Goal: Find specific page/section: Find specific page/section

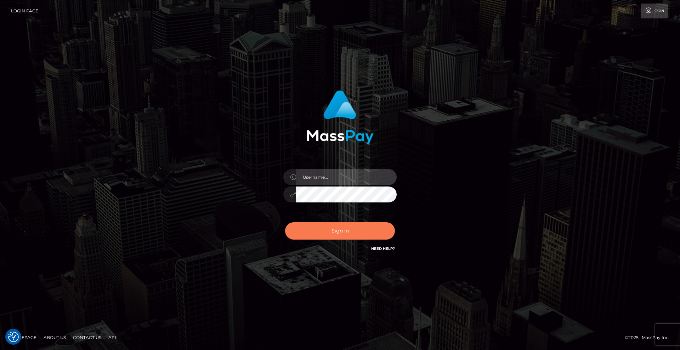
type input "[DEMOGRAPHIC_DATA]"
click at [355, 228] on button "Sign in" at bounding box center [340, 230] width 110 height 17
type input "[DEMOGRAPHIC_DATA]"
click at [347, 231] on button "Sign in" at bounding box center [340, 230] width 110 height 17
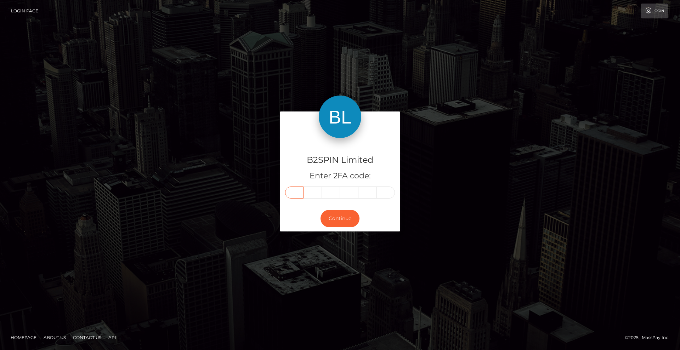
click at [295, 193] on input "text" at bounding box center [294, 193] width 18 height 12
click at [300, 193] on input "text" at bounding box center [294, 193] width 18 height 12
type input "5"
type input "7"
type input "0"
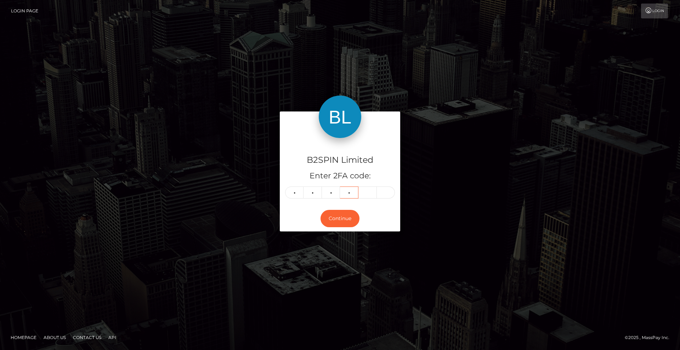
type input "4"
type input "8"
type input "3"
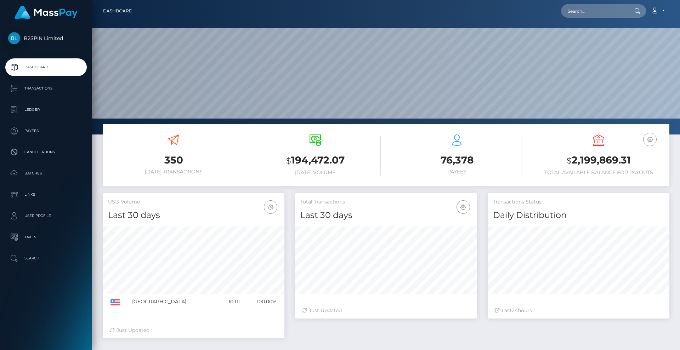
scroll to position [126, 182]
click at [55, 86] on p "Transactions" at bounding box center [46, 88] width 76 height 11
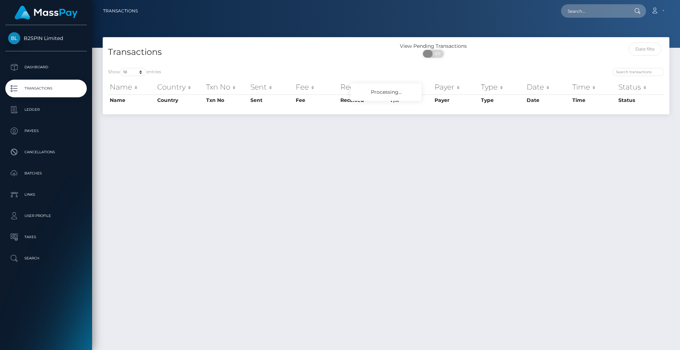
click at [437, 55] on span "OFF" at bounding box center [436, 54] width 18 height 8
checkbox input "true"
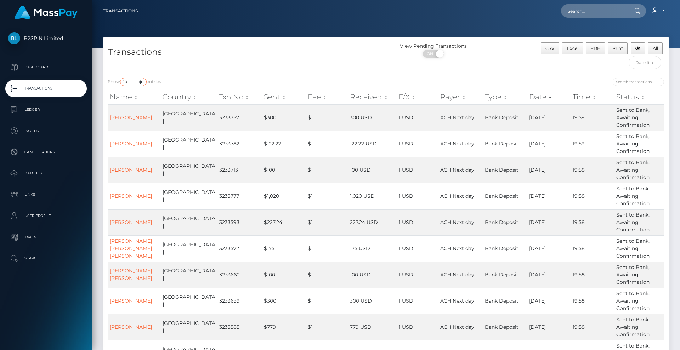
click at [132, 82] on select "10 25 50 100 250 500 1,000 3,500" at bounding box center [133, 82] width 27 height 8
select select "3500"
click at [121, 78] on select "10 25 50 100 250 500 1,000 3,500" at bounding box center [133, 82] width 27 height 8
click at [572, 47] on span "Excel" at bounding box center [572, 48] width 11 height 5
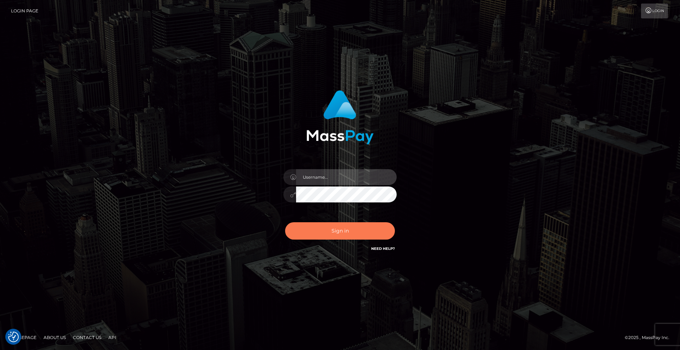
type input "Lady"
click at [379, 230] on button "Sign in" at bounding box center [340, 230] width 110 height 17
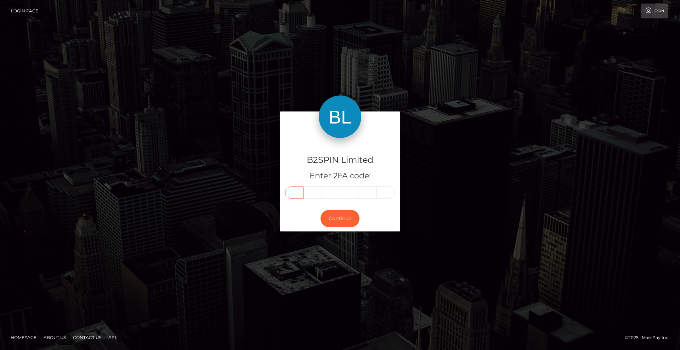
click at [293, 188] on input "text" at bounding box center [294, 193] width 18 height 12
type input "3"
type input "7"
type input "1"
type input "5"
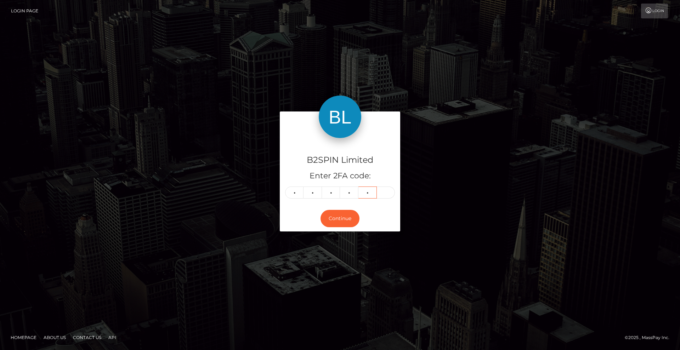
type input "0"
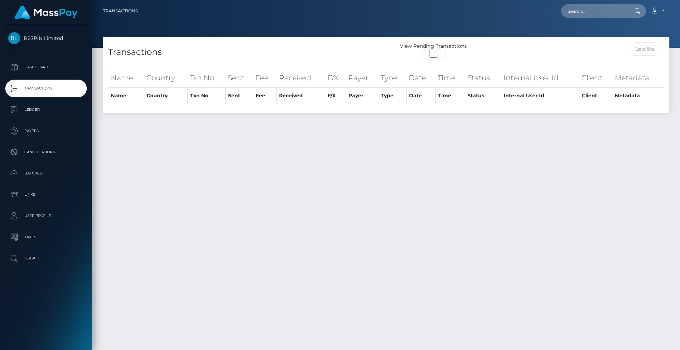
select select "3500"
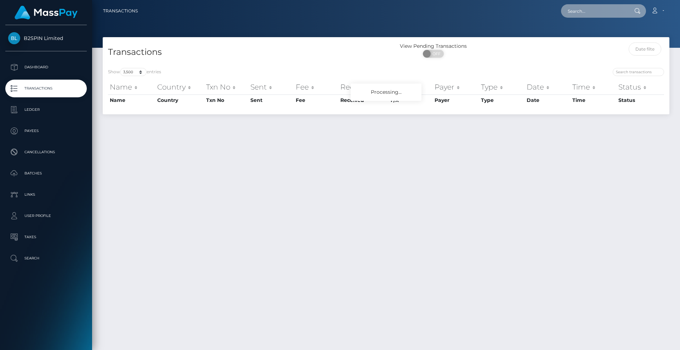
drag, startPoint x: 588, startPoint y: 16, endPoint x: 603, endPoint y: 15, distance: 14.6
click at [589, 16] on input "text" at bounding box center [594, 10] width 67 height 13
paste input "3220490"
type input "3220490"
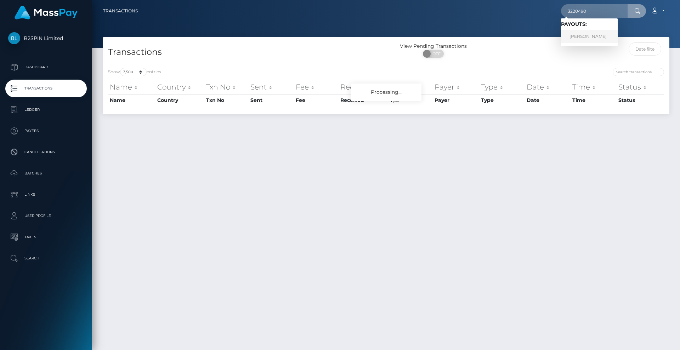
click at [603, 33] on link "TERRANCE RAMON DUNHAM" at bounding box center [589, 36] width 57 height 13
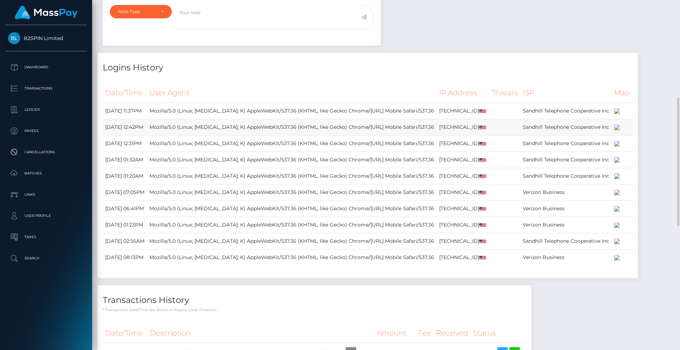
scroll to position [602, 0]
